Goal: Learn about a topic

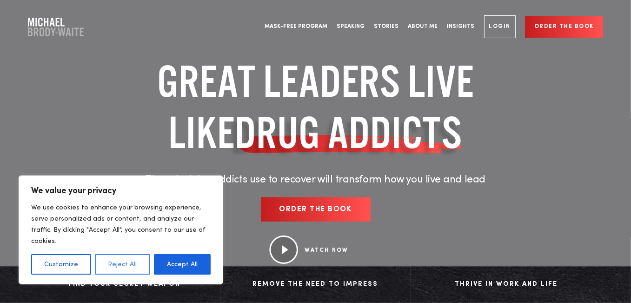
click at [126, 264] on button "Reject All" at bounding box center [122, 264] width 55 height 20
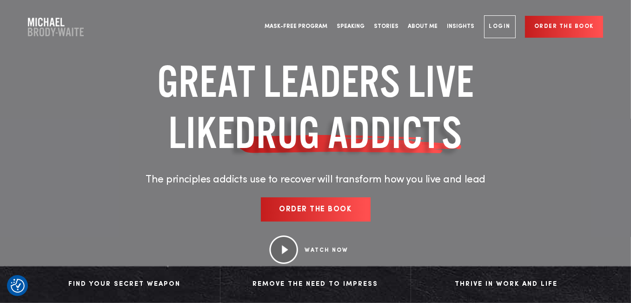
click at [518, 136] on h1 "GREAT LEADERS LIVE LIKE DRUG ADDICTS" at bounding box center [315, 107] width 432 height 102
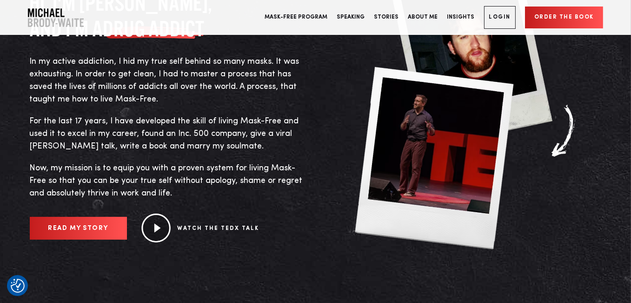
scroll to position [449, 0]
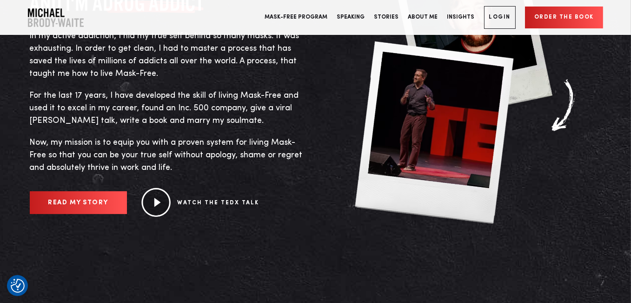
click at [159, 199] on img at bounding box center [156, 202] width 30 height 29
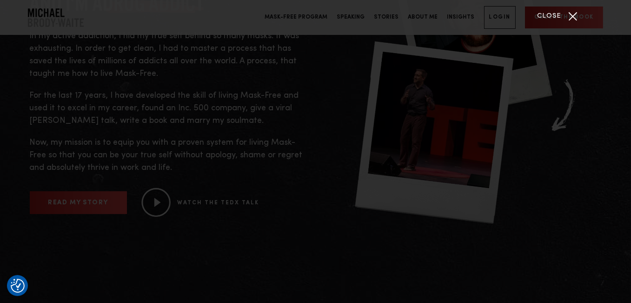
click at [574, 14] on div "Close" at bounding box center [572, 16] width 23 height 23
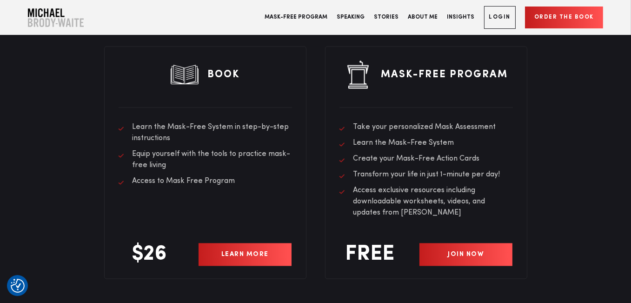
scroll to position [2517, 0]
